Goal: Information Seeking & Learning: Learn about a topic

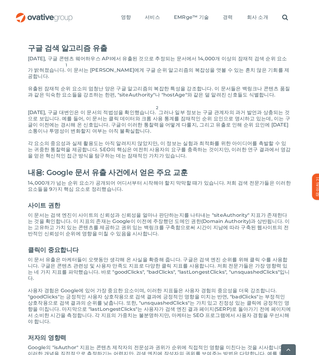
scroll to position [247, 0]
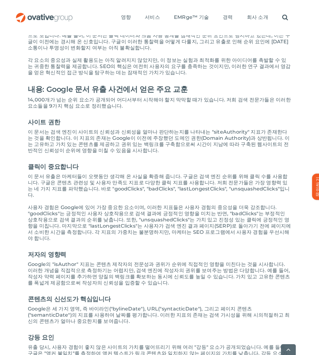
drag, startPoint x: 73, startPoint y: 180, endPoint x: 82, endPoint y: 180, distance: 9.3
click at [77, 180] on font "이 문서 유출은 마케터들이 오랫동안 생각해 온 사실을 확증해 줍니다. 구글은 검색 엔진 순위를 위해 클릭 수를 사용합니다. 구글은 콘텐츠 관련…" at bounding box center [159, 185] width 262 height 24
click at [102, 180] on font "이 문서 유출은 마케터들이 오랫동안 생각해 온 사실을 확증해 줍니다. 구글은 검색 엔진 순위를 위해 클릭 수를 사용합니다. 구글은 콘텐츠 관련…" at bounding box center [159, 185] width 262 height 24
click at [114, 179] on font "이 문서 유출은 마케터들이 오랫동안 생각해 온 사실을 확증해 줍니다. 구글은 검색 엔진 순위를 위해 클릭 수를 사용합니다. 구글은 콘텐츠 관련…" at bounding box center [159, 185] width 262 height 24
click at [190, 178] on font "이 문서 유출은 마케터들이 오랫동안 생각해 온 사실을 확증해 줍니다. 구글은 검색 엔진 순위를 위해 클릭 수를 사용합니다. 구글은 콘텐츠 관련…" at bounding box center [159, 185] width 262 height 24
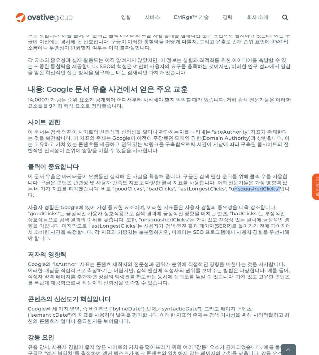
drag, startPoint x: 215, startPoint y: 178, endPoint x: 239, endPoint y: 178, distance: 24.1
click at [238, 178] on font "이 문서 유출은 마케터들이 오랫동안 생각해 온 사실을 확증해 줍니다. 구글은 검색 엔진 순위를 위해 클릭 수를 사용합니다. 구글은 콘텐츠 관련…" at bounding box center [159, 185] width 262 height 24
click at [239, 178] on font "이 문서 유출은 마케터들이 오랫동안 생각해 온 사실을 확증해 줍니다. 구글은 검색 엔진 순위를 위해 클릭 수를 사용합니다. 구글은 콘텐츠 관련…" at bounding box center [159, 185] width 262 height 24
drag, startPoint x: 191, startPoint y: 178, endPoint x: 223, endPoint y: 178, distance: 31.5
click at [222, 178] on font "이 문서 유출은 마케터들이 오랫동안 생각해 온 사실을 확증해 줍니다. 구글은 검색 엔진 순위를 위해 클릭 수를 사용합니다. 구글은 콘텐츠 관련…" at bounding box center [159, 185] width 262 height 24
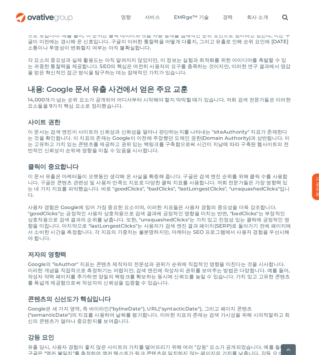
click at [229, 178] on font "이 문서 유출은 마케터들이 오랫동안 생각해 온 사실을 확증해 줍니다. 구글은 검색 엔진 순위를 위해 클릭 수를 사용합니다. 구글은 콘텐츠 관련…" at bounding box center [159, 185] width 262 height 24
click at [52, 173] on font "이 문서 유출은 마케터들이 오랫동안 생각해 온 사실을 확증해 줍니다. 구글은 검색 엔진 순위를 위해 클릭 수를 사용합니다. 구글은 콘텐츠 관련…" at bounding box center [159, 185] width 262 height 24
drag, startPoint x: 74, startPoint y: 177, endPoint x: 91, endPoint y: 178, distance: 17.0
click at [91, 178] on font "이 문서 유출은 마케터들이 오랫동안 생각해 온 사실을 확증해 줍니다. 구글은 검색 엔진 순위를 위해 클릭 수를 사용합니다. 구글은 콘텐츠 관련…" at bounding box center [159, 185] width 262 height 24
